Goal: Use online tool/utility: Utilize a website feature to perform a specific function

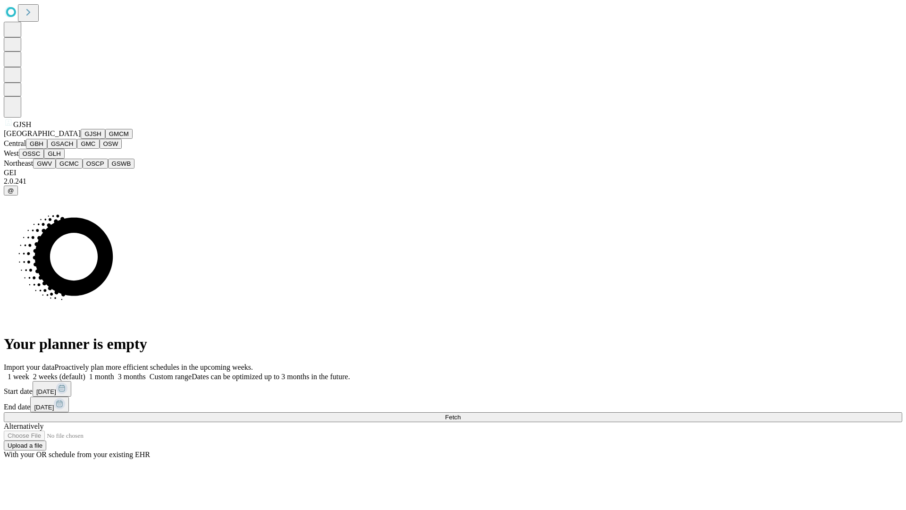
click at [81, 139] on button "GJSH" at bounding box center [93, 134] width 25 height 10
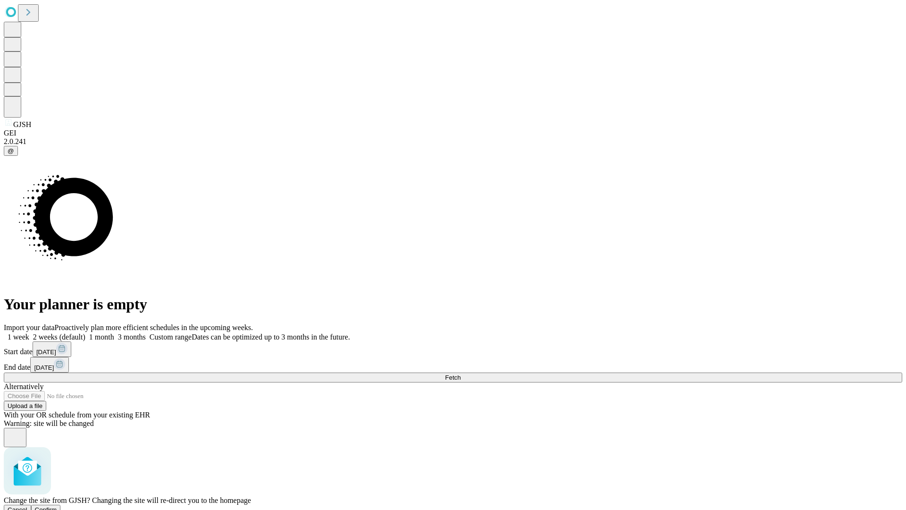
click at [57, 506] on span "Confirm" at bounding box center [46, 509] width 22 height 7
click at [114, 333] on label "1 month" at bounding box center [99, 337] width 29 height 8
click at [461, 374] on span "Fetch" at bounding box center [453, 377] width 16 height 7
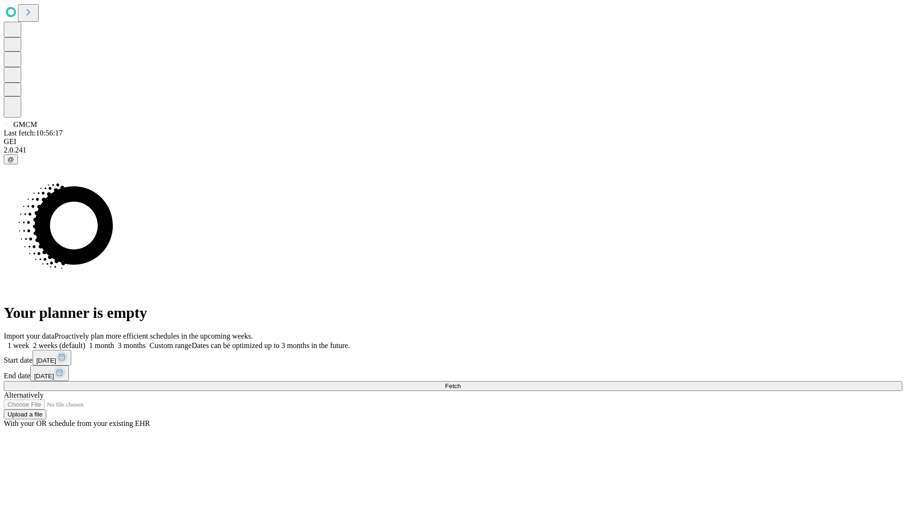
click at [114, 341] on label "1 month" at bounding box center [99, 345] width 29 height 8
click at [461, 382] on span "Fetch" at bounding box center [453, 385] width 16 height 7
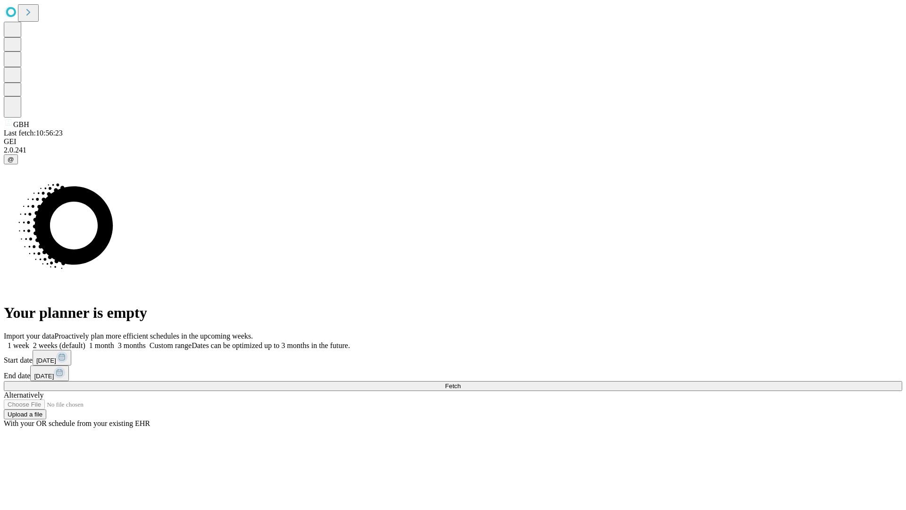
click at [461, 382] on span "Fetch" at bounding box center [453, 385] width 16 height 7
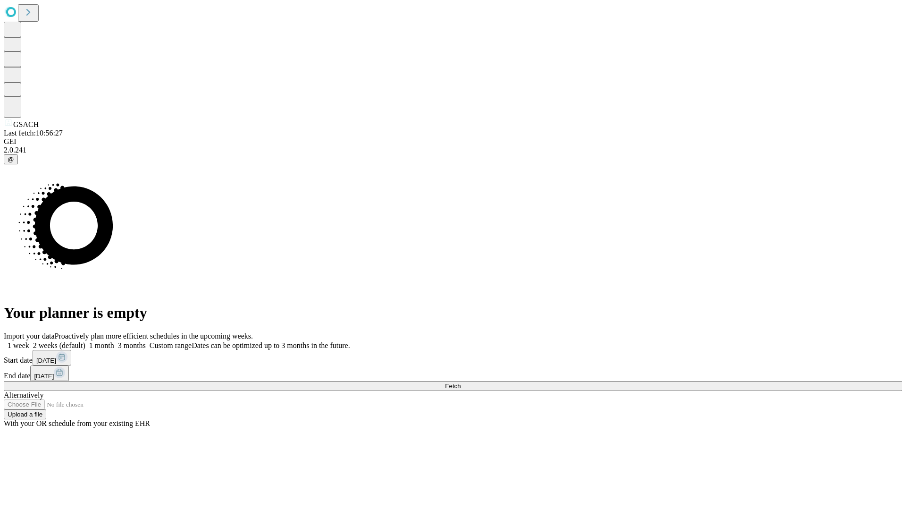
click at [114, 341] on label "1 month" at bounding box center [99, 345] width 29 height 8
click at [461, 382] on span "Fetch" at bounding box center [453, 385] width 16 height 7
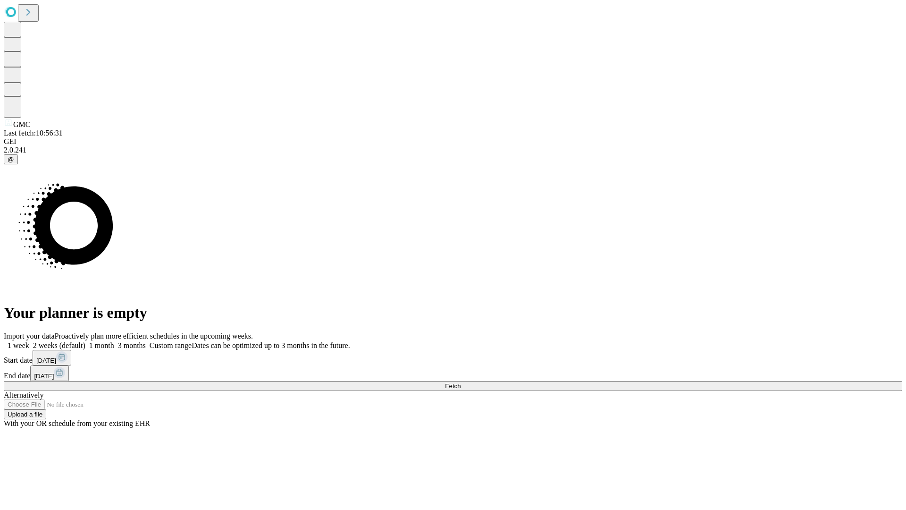
click at [114, 341] on label "1 month" at bounding box center [99, 345] width 29 height 8
click at [461, 382] on span "Fetch" at bounding box center [453, 385] width 16 height 7
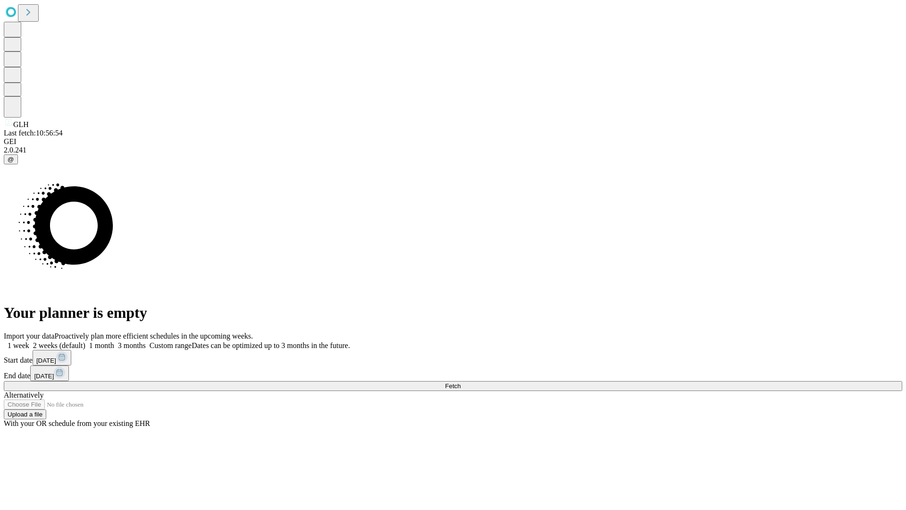
click at [114, 341] on label "1 month" at bounding box center [99, 345] width 29 height 8
click at [461, 382] on span "Fetch" at bounding box center [453, 385] width 16 height 7
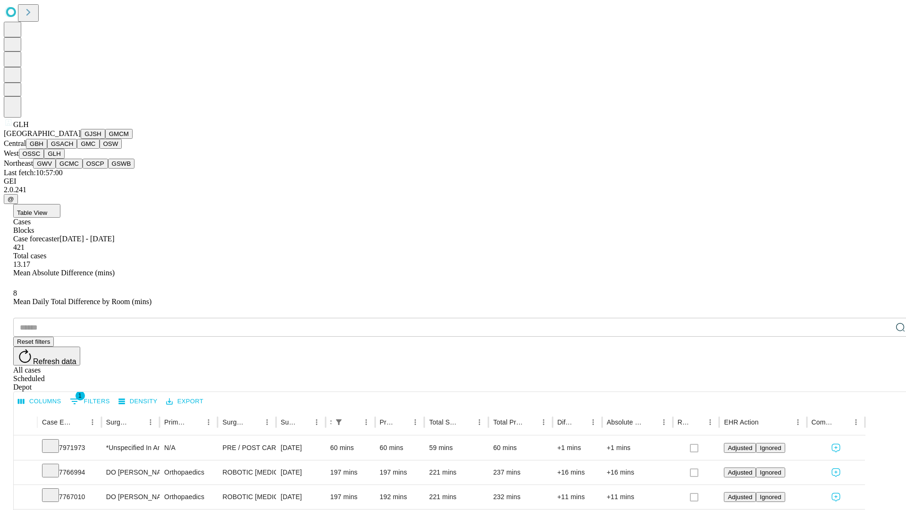
click at [56, 168] on button "GWV" at bounding box center [44, 164] width 23 height 10
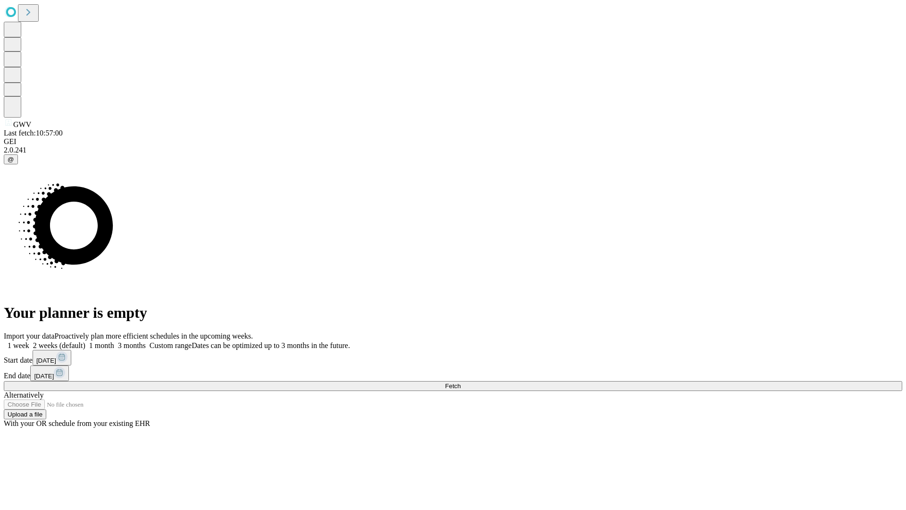
click at [114, 341] on label "1 month" at bounding box center [99, 345] width 29 height 8
click at [461, 382] on span "Fetch" at bounding box center [453, 385] width 16 height 7
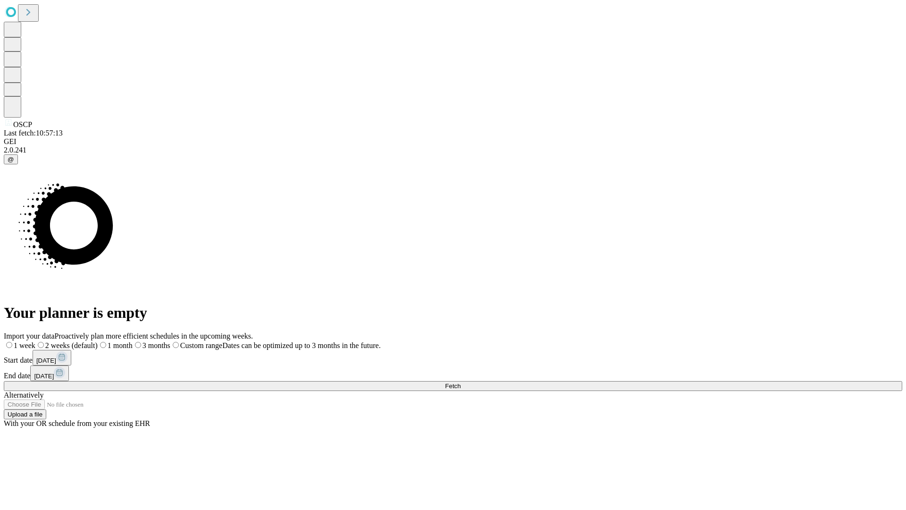
click at [461, 382] on span "Fetch" at bounding box center [453, 385] width 16 height 7
